Goal: Information Seeking & Learning: Understand process/instructions

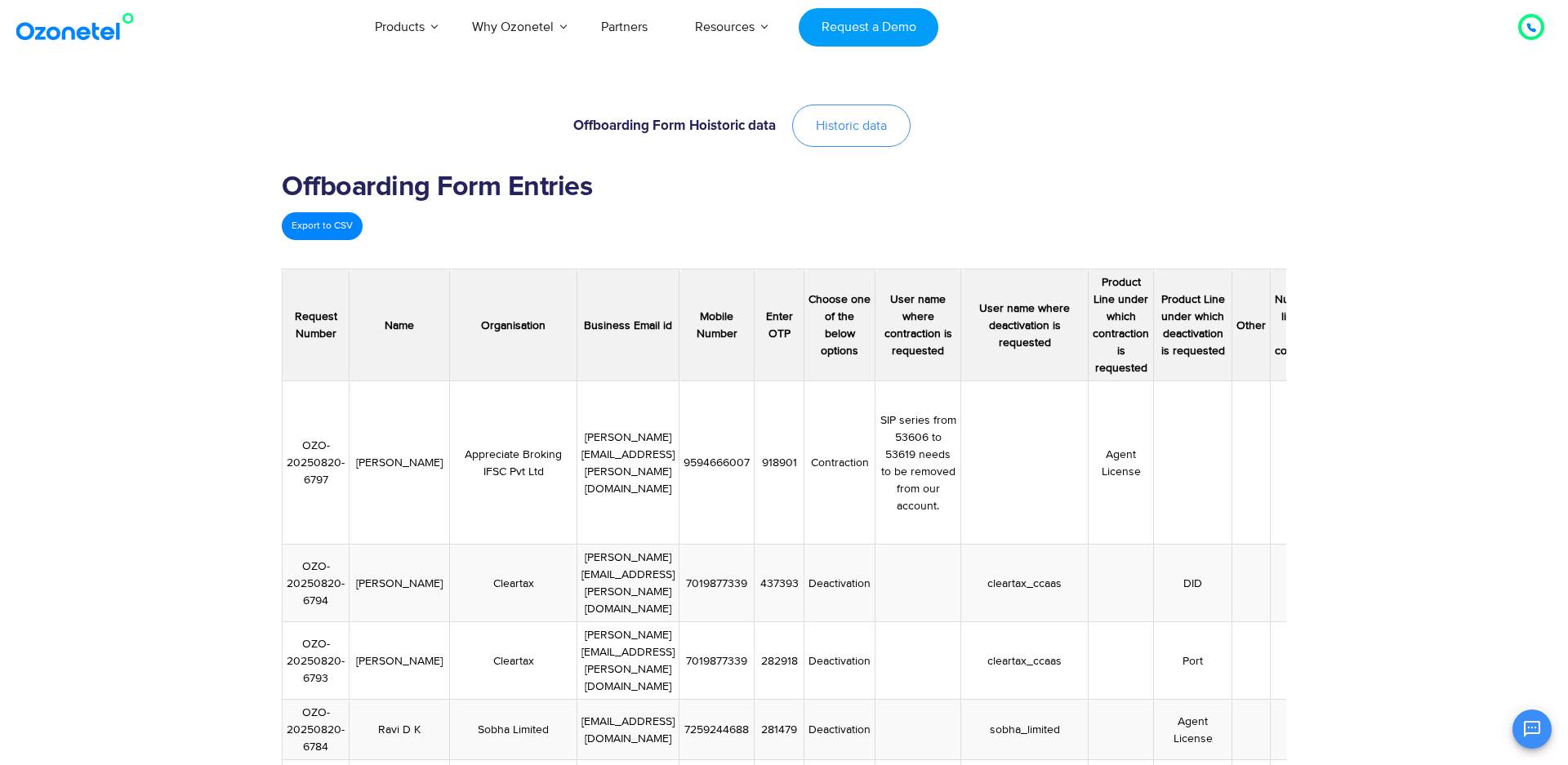
click at [876, 131] on span "Historic data" at bounding box center [851, 126] width 71 height 13
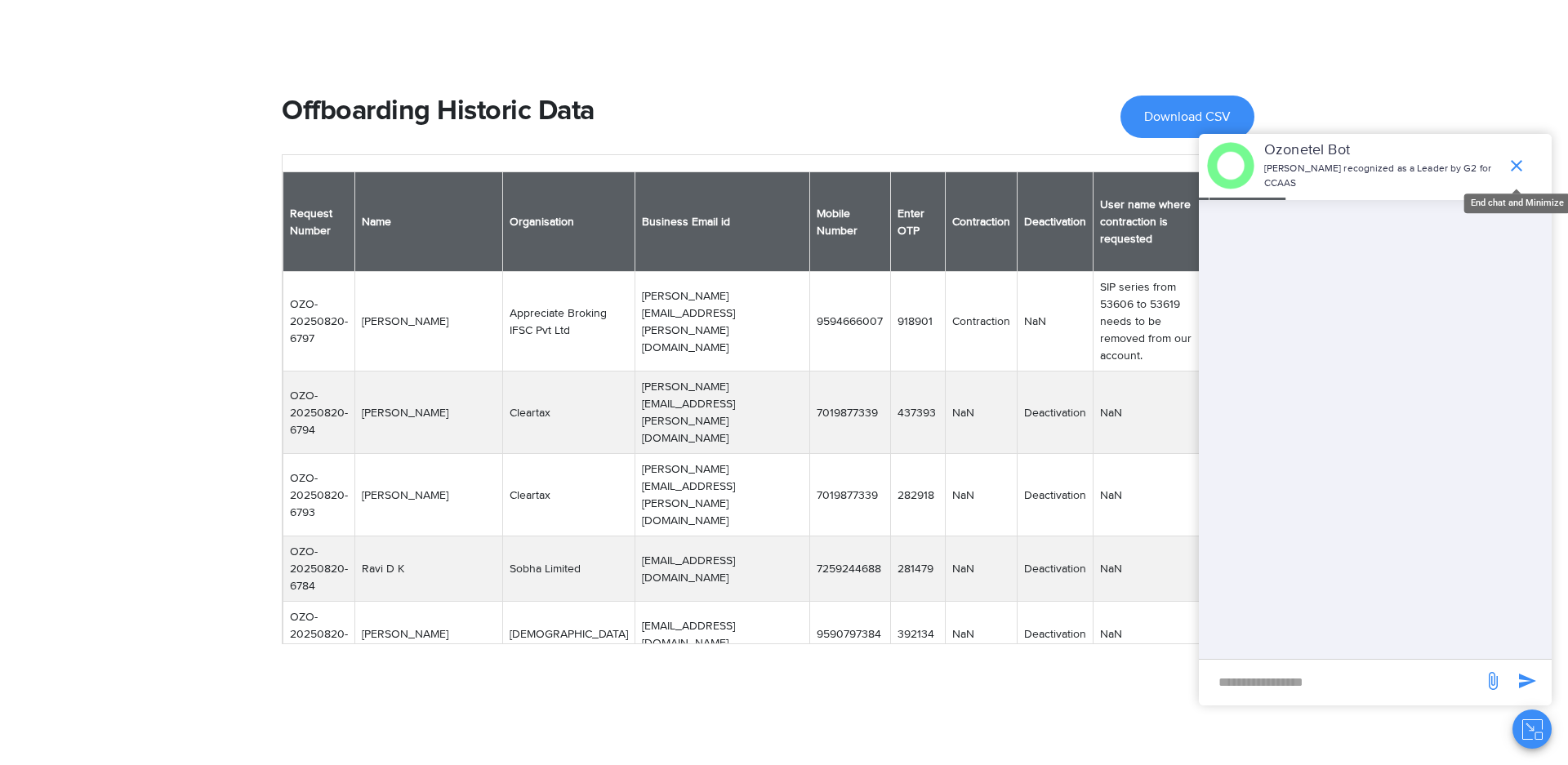
click at [1525, 161] on icon "end chat or minimize" at bounding box center [1516, 165] width 20 height 20
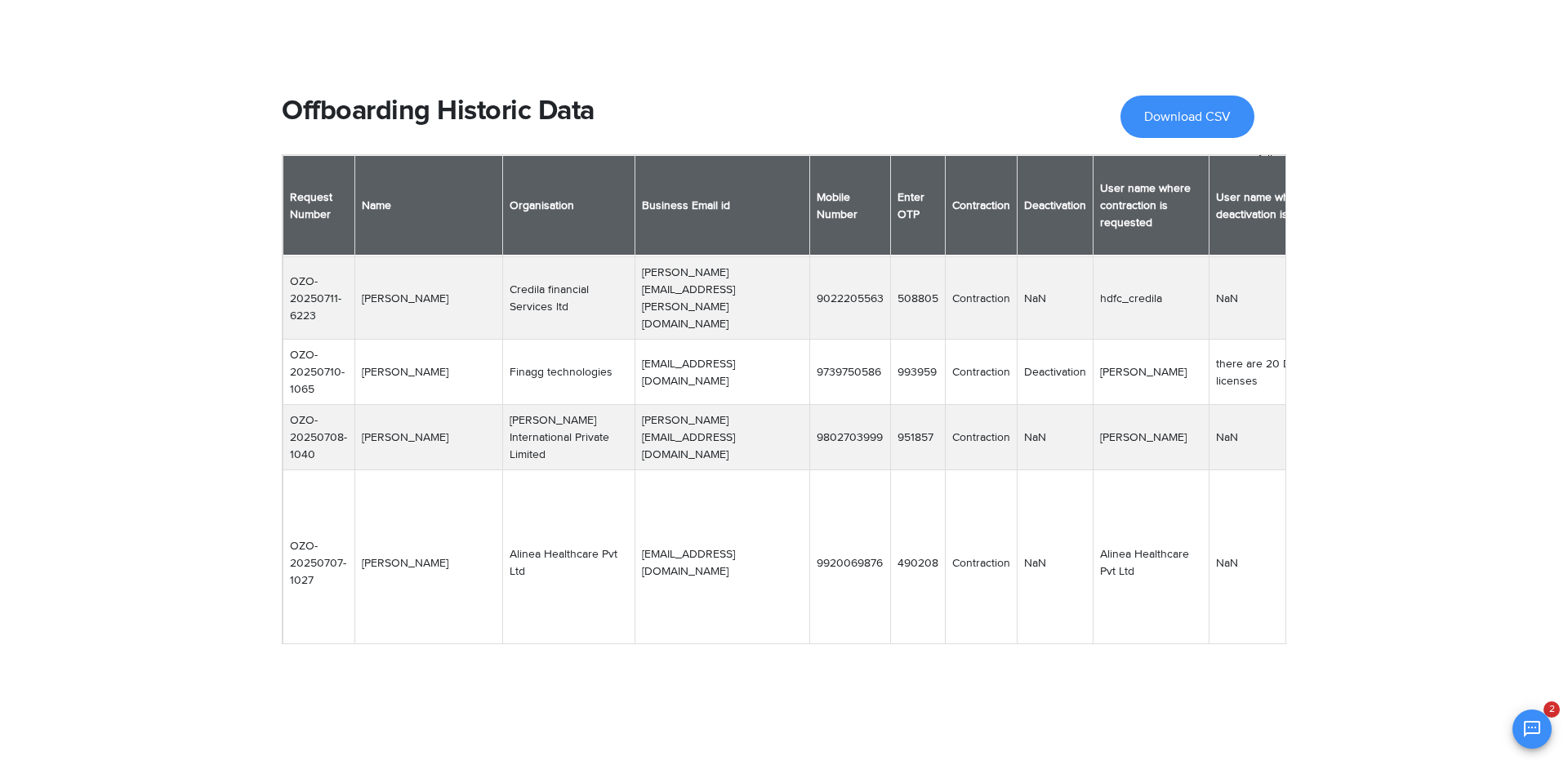
scroll to position [978, 0]
